Goal: Transaction & Acquisition: Obtain resource

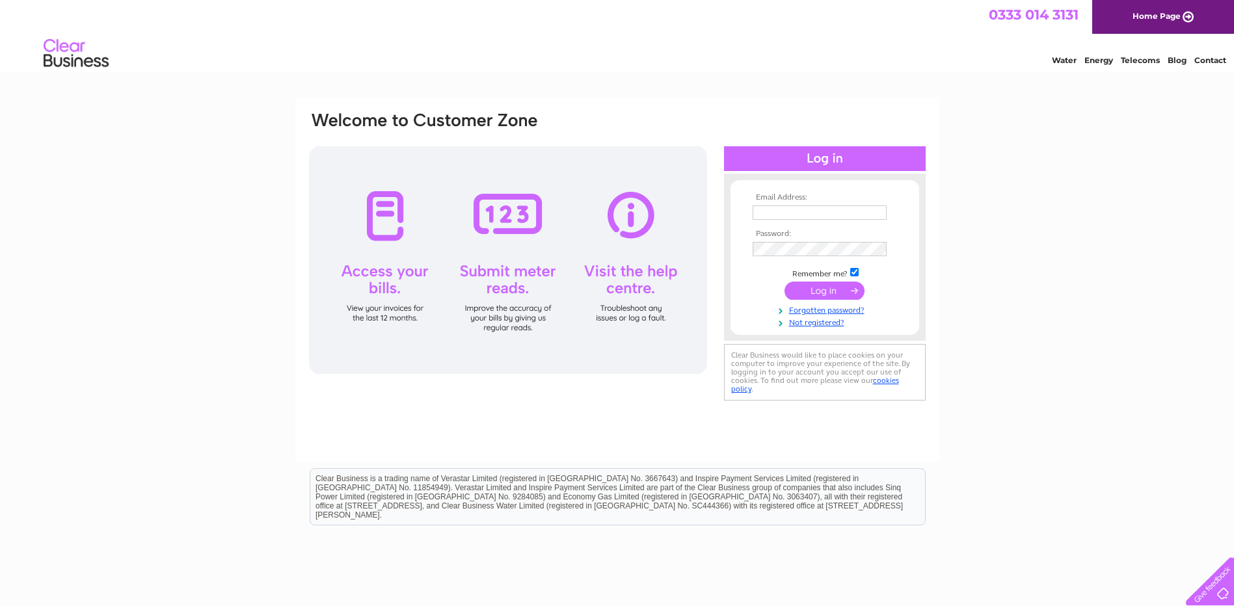
type input "accounts@woodwinters.com"
click at [826, 291] on input "submit" at bounding box center [824, 291] width 80 height 18
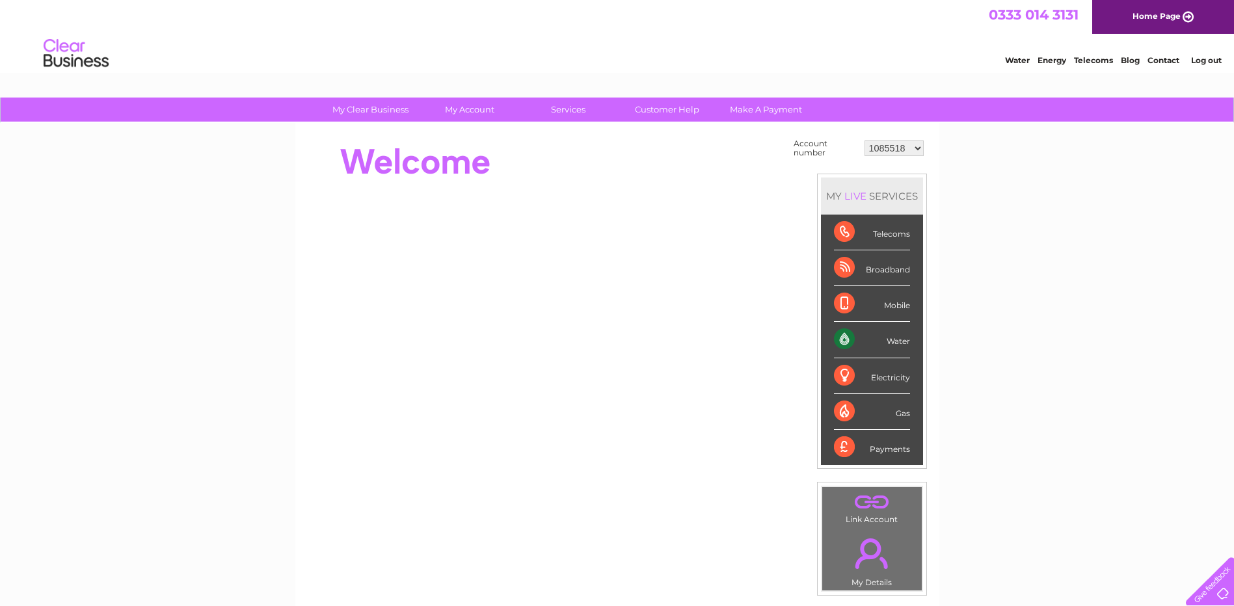
click at [914, 149] on select "1085518 1149915 30315619" at bounding box center [893, 148] width 59 height 16
click at [864, 140] on select "1085518 1149915 30315619" at bounding box center [893, 148] width 59 height 16
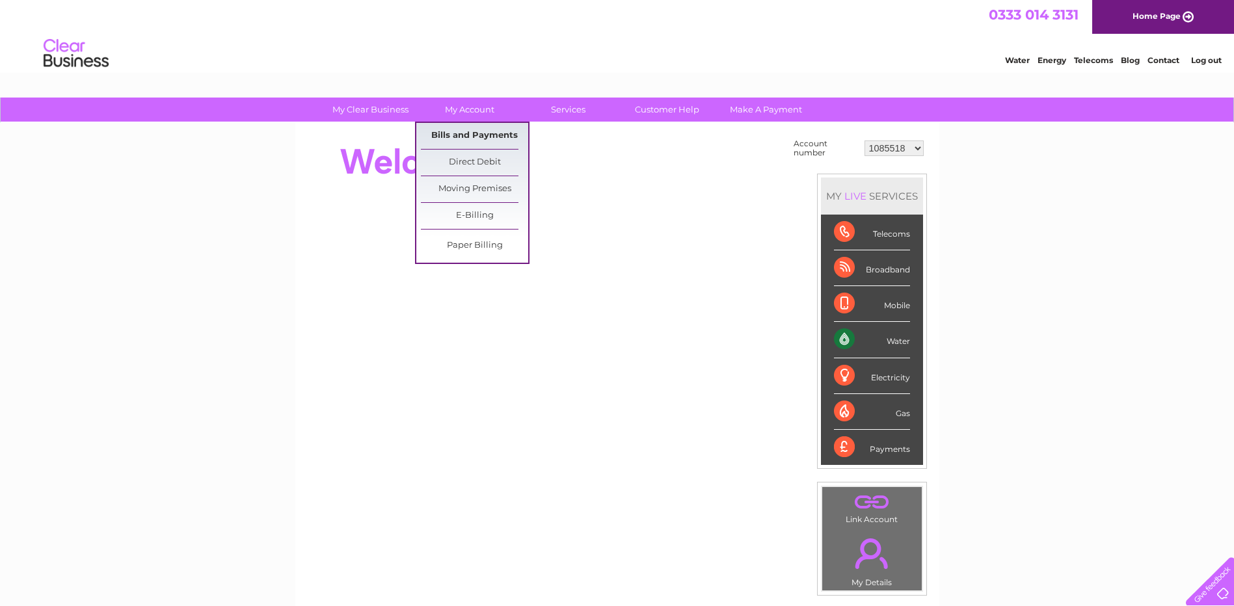
click at [479, 134] on link "Bills and Payments" at bounding box center [474, 136] width 107 height 26
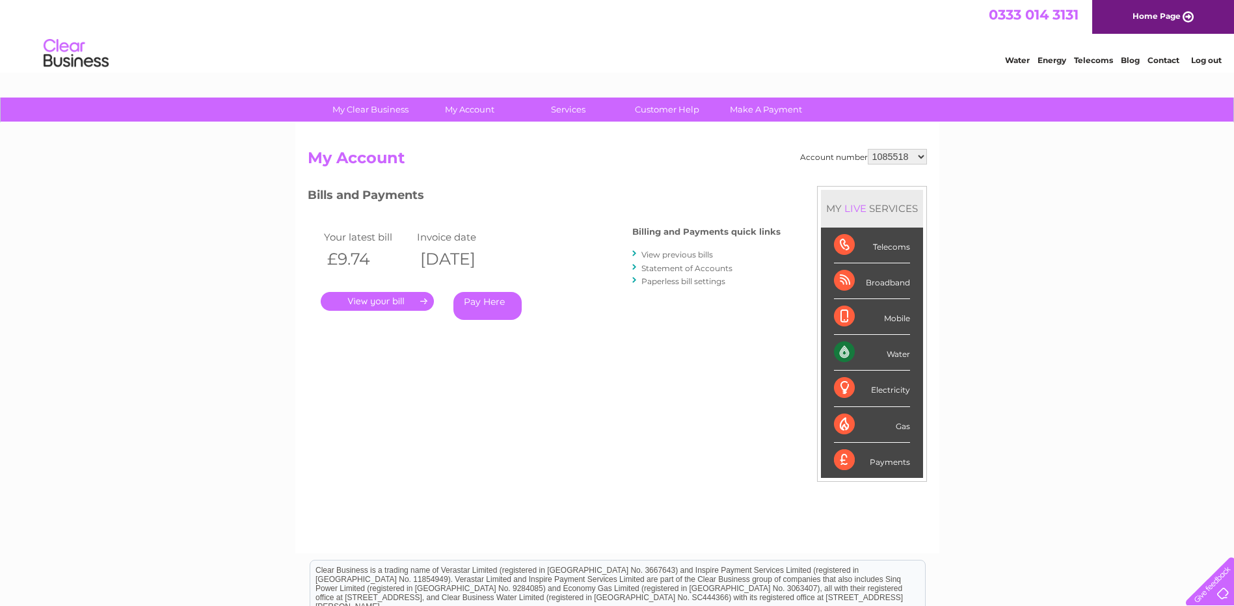
click at [387, 305] on link "." at bounding box center [377, 301] width 113 height 19
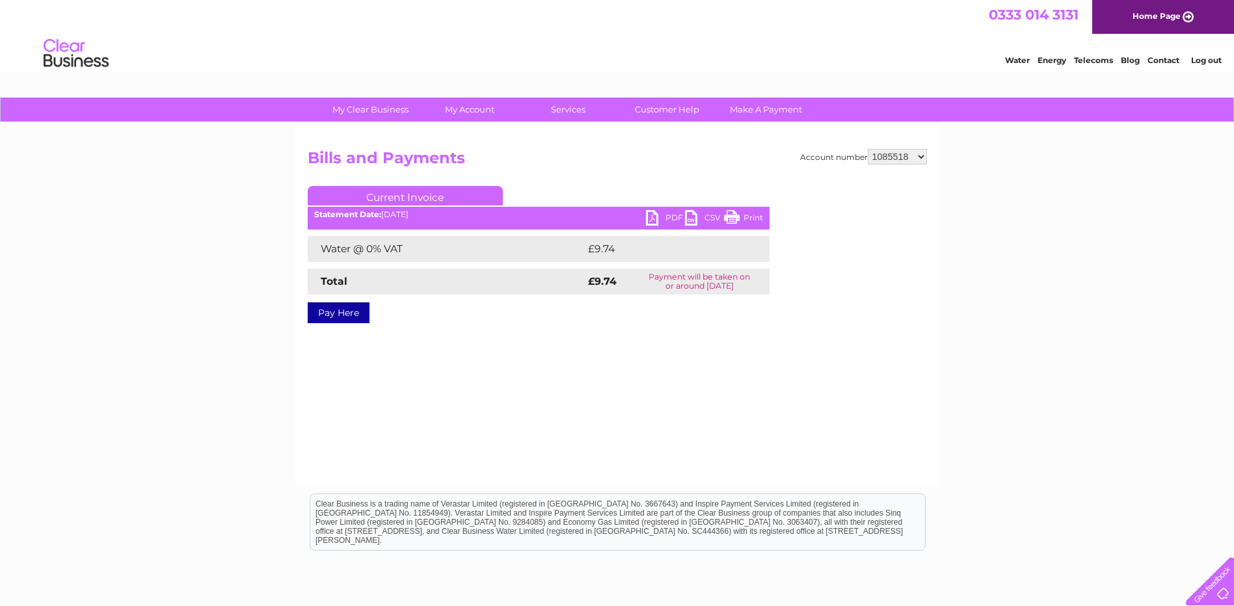
click at [650, 221] on link "PDF" at bounding box center [665, 219] width 39 height 19
click at [659, 213] on link "PDF" at bounding box center [665, 219] width 39 height 19
click at [917, 155] on select "1085518 1149915 30315619" at bounding box center [896, 157] width 59 height 16
select select "1149915"
click at [867, 149] on select "1085518 1149915 30315619" at bounding box center [896, 157] width 59 height 16
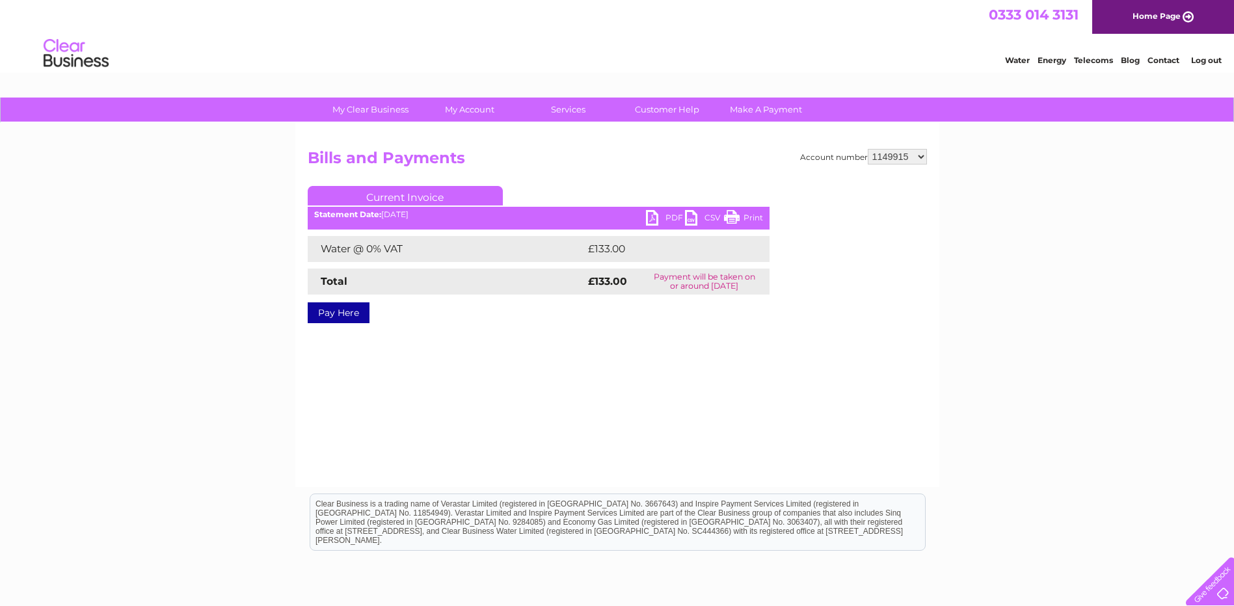
click at [647, 218] on link "PDF" at bounding box center [665, 219] width 39 height 19
click at [926, 155] on select "1085518 1149915 30315619" at bounding box center [896, 157] width 59 height 16
select select "30315619"
click at [867, 149] on select "1085518 1149915 30315619" at bounding box center [896, 157] width 59 height 16
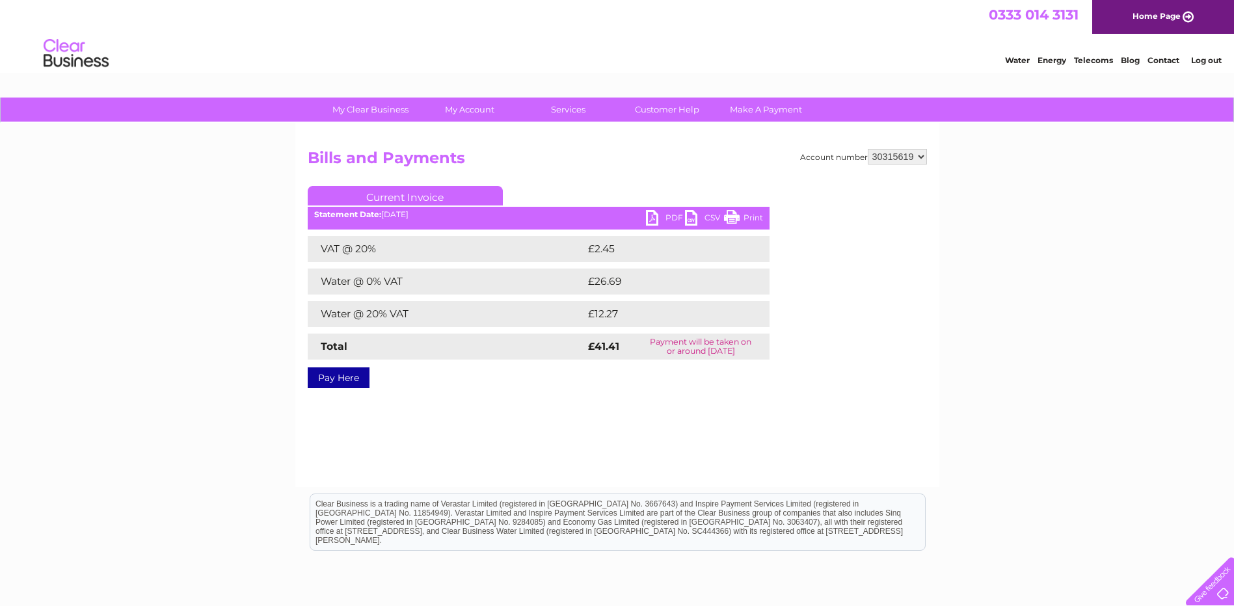
click at [663, 216] on link "PDF" at bounding box center [665, 219] width 39 height 19
